Goal: Information Seeking & Learning: Learn about a topic

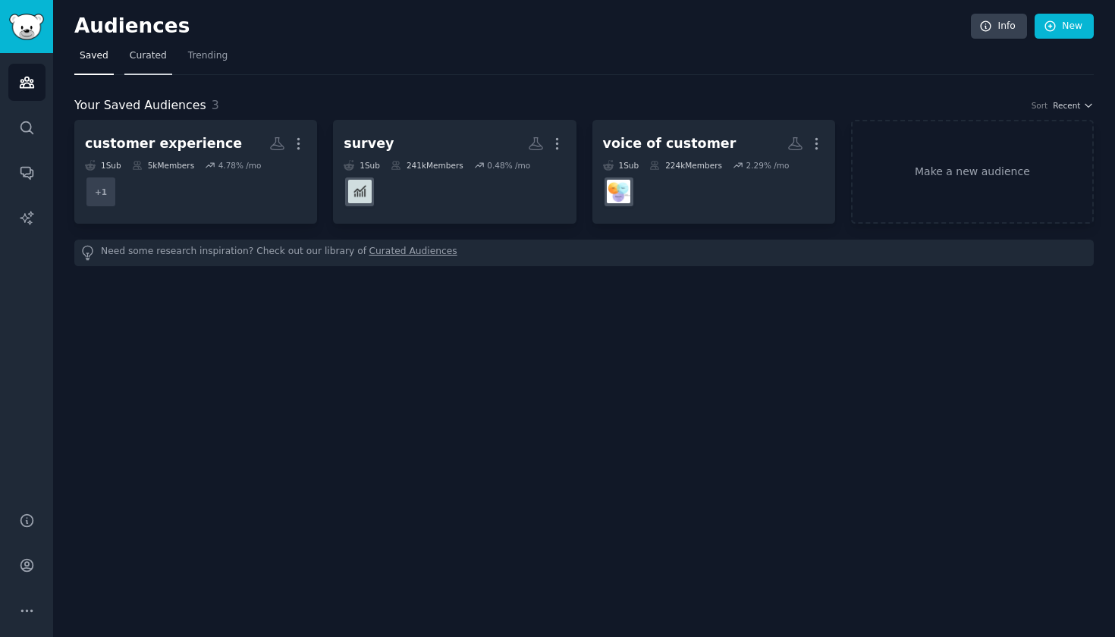
click at [147, 57] on span "Curated" at bounding box center [148, 56] width 37 height 14
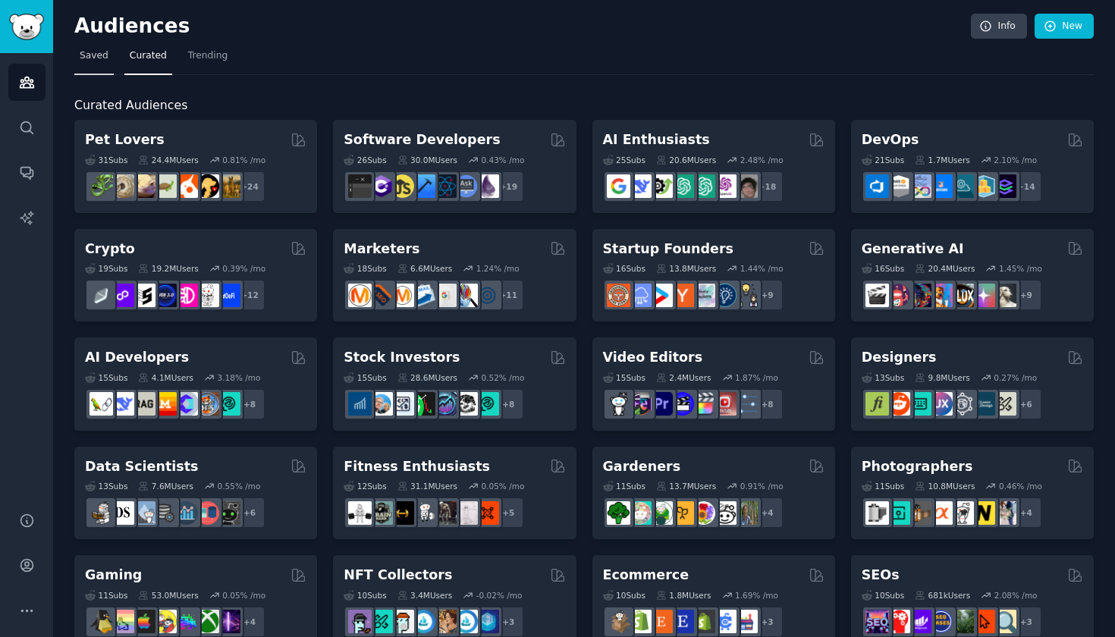
click at [103, 52] on span "Saved" at bounding box center [94, 56] width 29 height 14
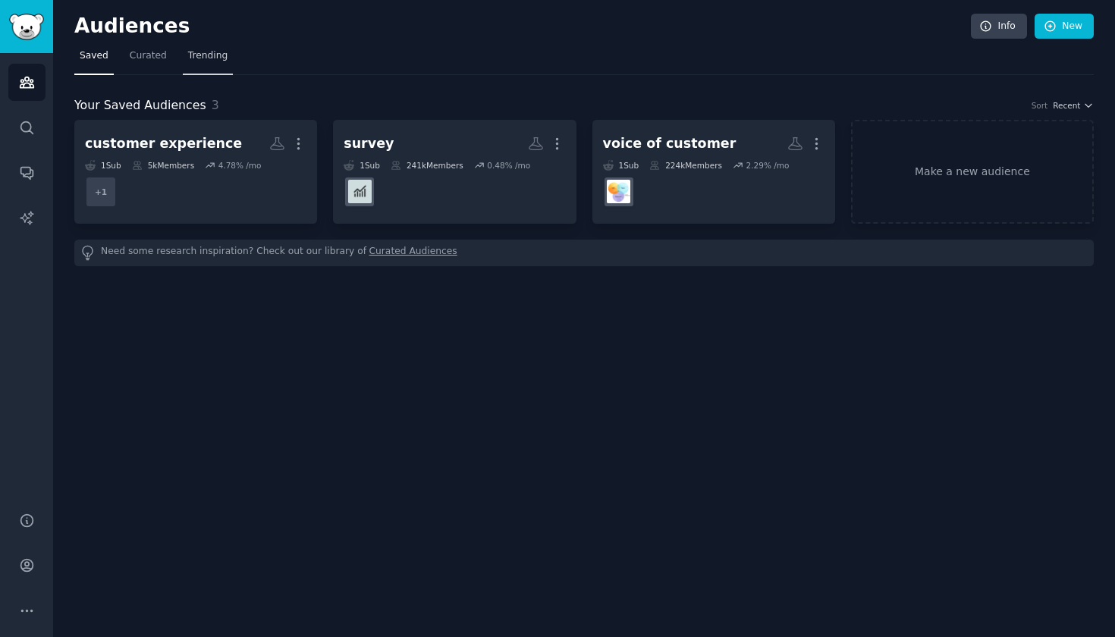
click at [199, 59] on span "Trending" at bounding box center [207, 56] width 39 height 14
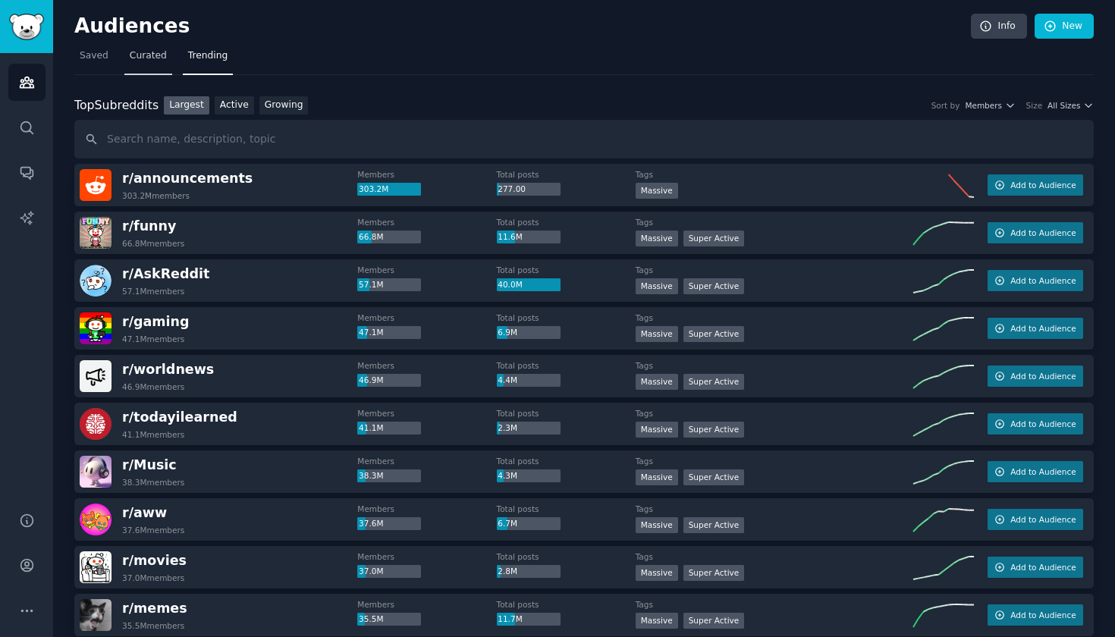
click at [149, 59] on span "Curated" at bounding box center [148, 56] width 37 height 14
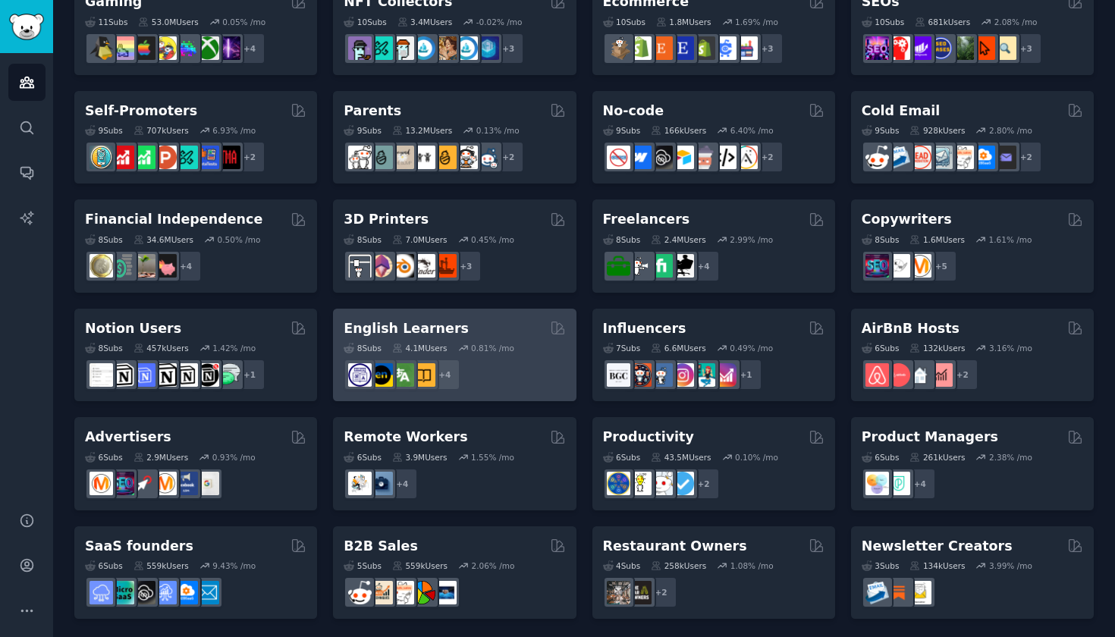
scroll to position [572, 0]
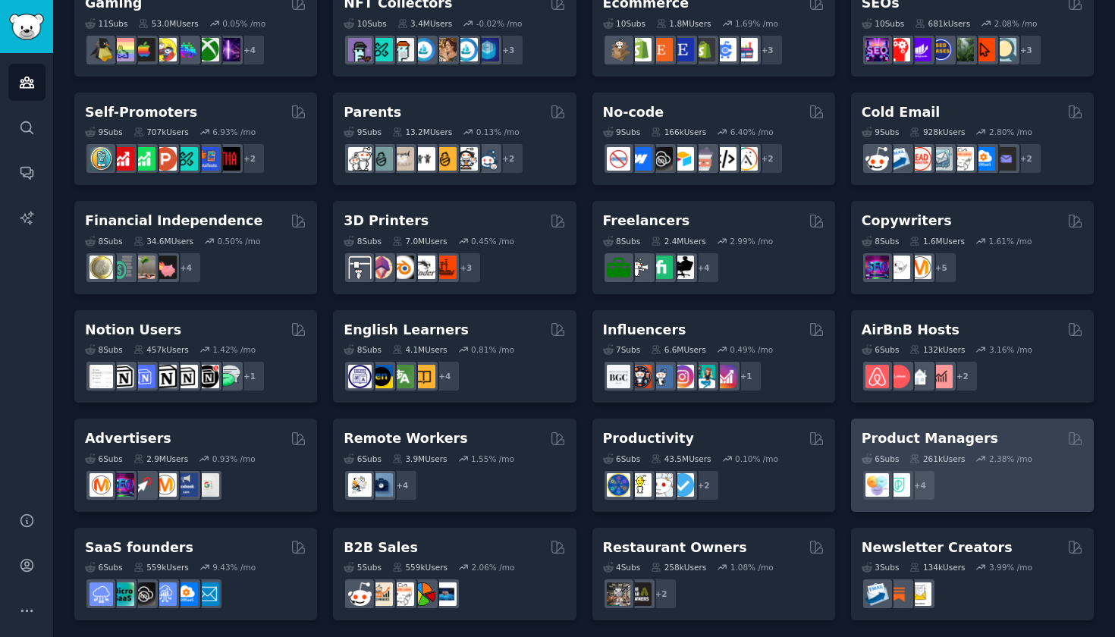
click at [958, 442] on h2 "Product Managers" at bounding box center [930, 438] width 137 height 19
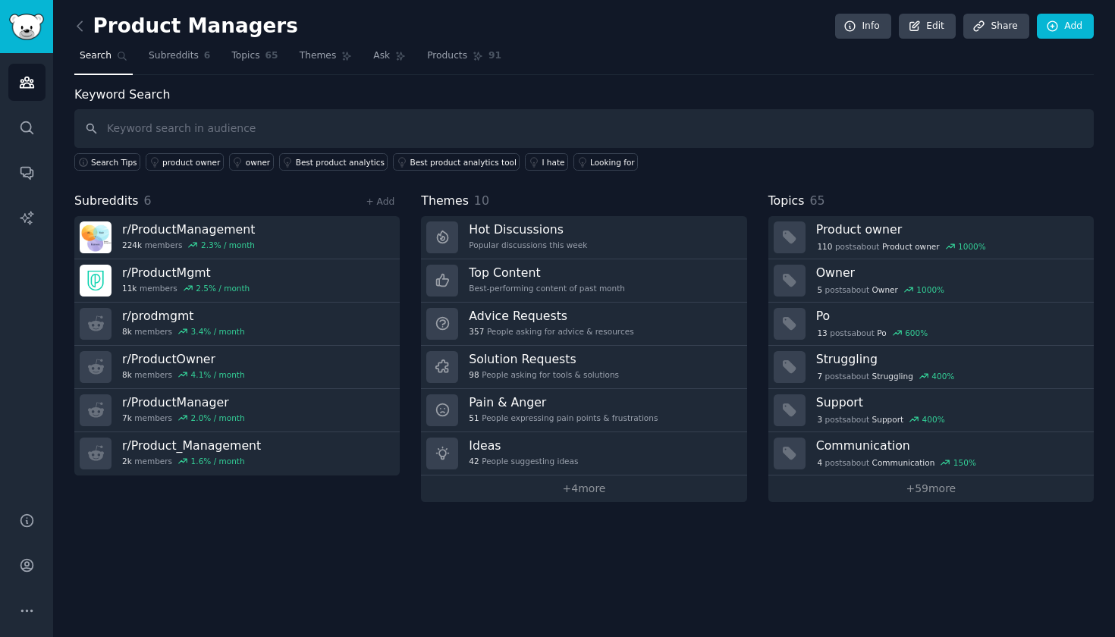
click at [352, 122] on input "text" at bounding box center [584, 128] width 1020 height 39
type input "survey feedback"
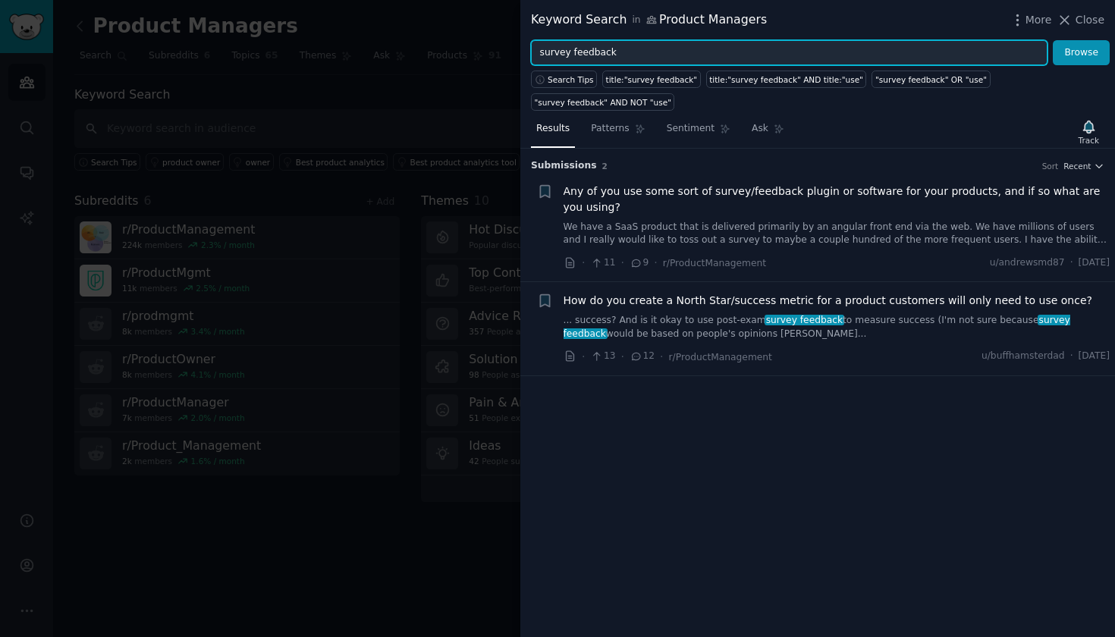
click at [590, 52] on input "survey feedback" at bounding box center [789, 53] width 517 height 26
type input "product survey"
click at [1082, 52] on button "Browse" at bounding box center [1081, 53] width 57 height 26
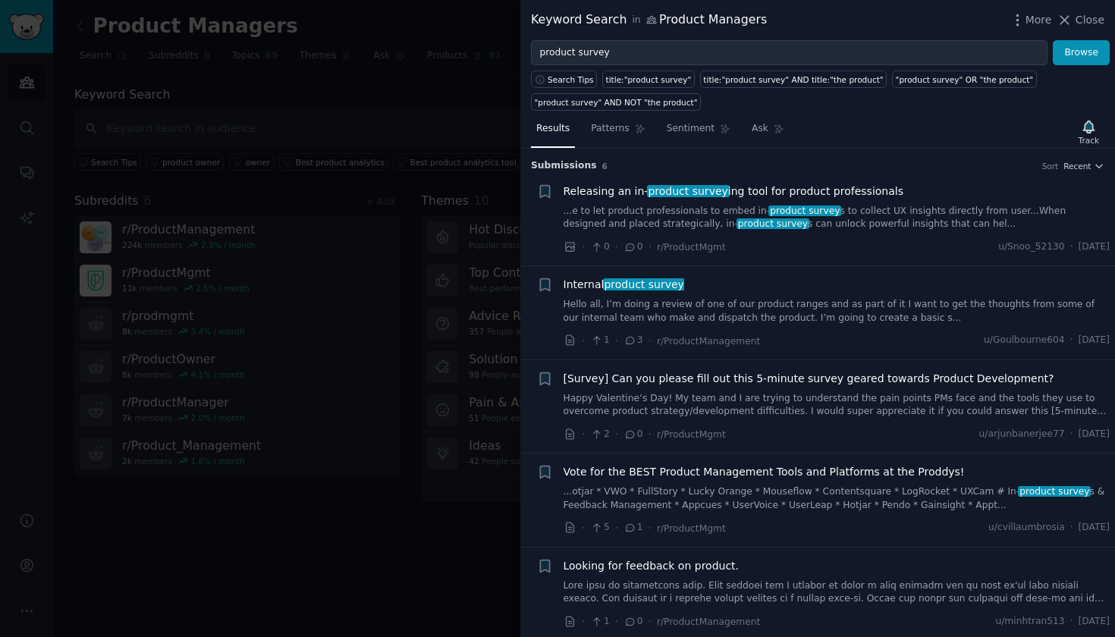
click at [467, 87] on div at bounding box center [557, 318] width 1115 height 637
